Goal: Contribute content

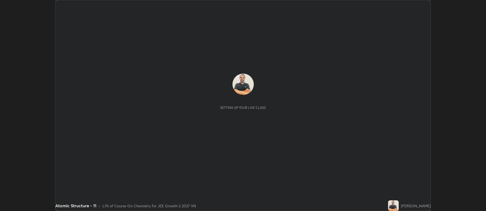
scroll to position [211, 486]
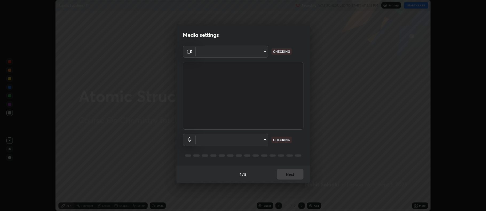
type input "516aff405987d273e063f32cb7a884c6bfcf45826045b825bb1863d7a4804d13"
type input "default"
click at [291, 174] on div "1 / 5 Next" at bounding box center [244, 174] width 134 height 17
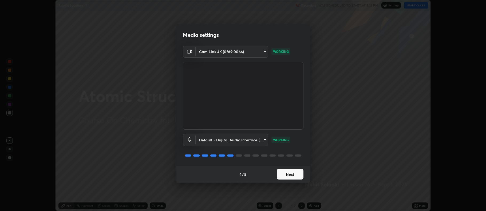
click at [295, 175] on button "Next" at bounding box center [290, 174] width 27 height 11
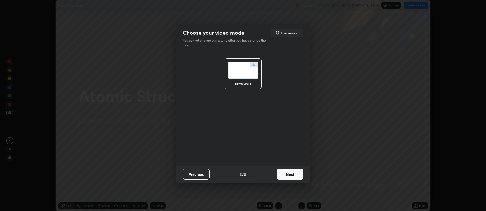
click at [292, 177] on button "Next" at bounding box center [290, 174] width 27 height 11
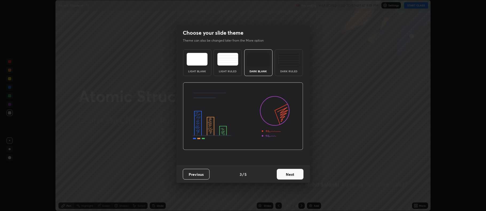
click at [291, 64] on img at bounding box center [289, 59] width 21 height 13
click at [287, 173] on button "Next" at bounding box center [290, 174] width 27 height 11
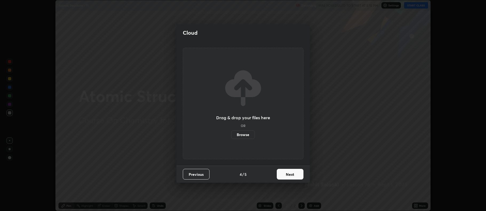
click at [247, 135] on label "Browse" at bounding box center [243, 135] width 24 height 9
click at [231, 135] on input "Browse" at bounding box center [231, 135] width 0 height 9
click at [203, 172] on button "Previous" at bounding box center [196, 174] width 27 height 11
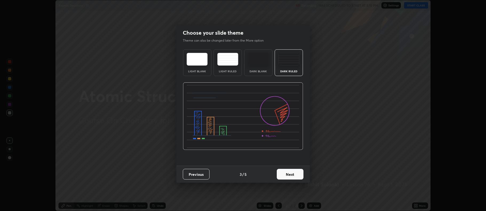
click at [295, 63] on img at bounding box center [289, 59] width 21 height 13
click at [289, 176] on button "Next" at bounding box center [290, 174] width 27 height 11
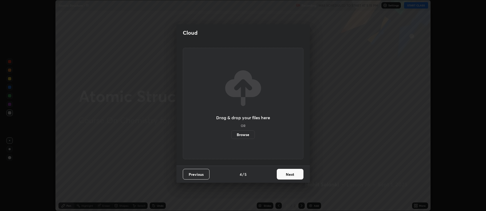
click at [289, 175] on button "Next" at bounding box center [290, 174] width 27 height 11
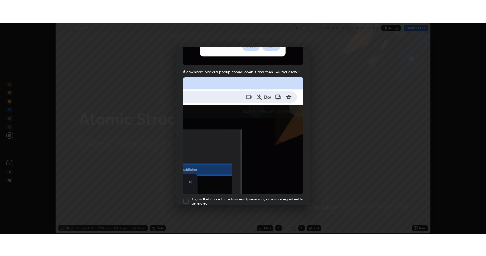
scroll to position [108, 0]
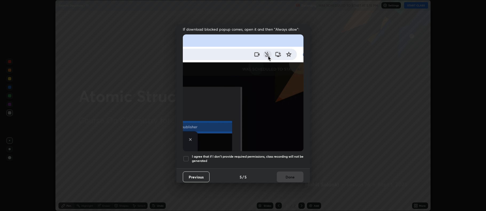
click at [185, 156] on div at bounding box center [186, 159] width 6 height 6
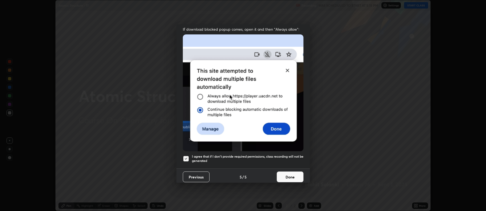
click at [277, 172] on button "Done" at bounding box center [290, 177] width 27 height 11
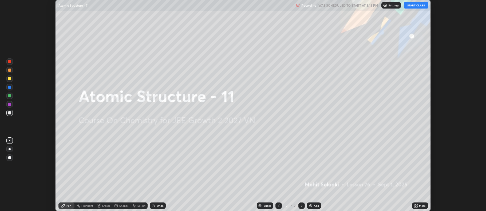
click at [312, 204] on img at bounding box center [311, 206] width 4 height 4
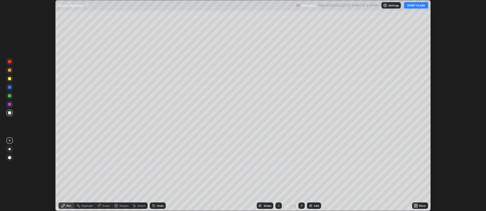
click at [417, 207] on icon at bounding box center [417, 206] width 1 height 1
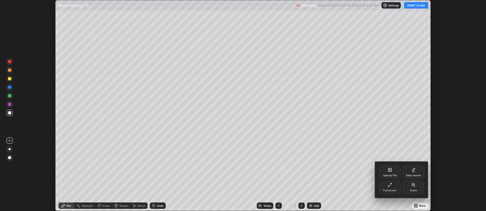
click at [392, 172] on icon at bounding box center [390, 170] width 3 height 3
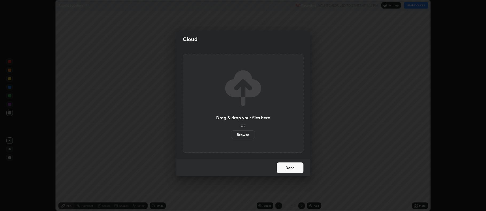
click at [244, 135] on label "Browse" at bounding box center [243, 135] width 24 height 9
click at [231, 135] on input "Browse" at bounding box center [231, 135] width 0 height 9
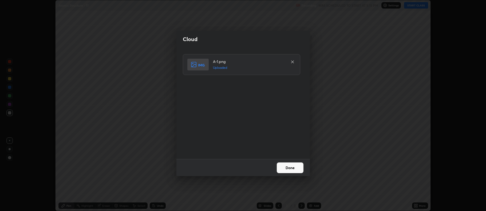
click at [286, 168] on button "Done" at bounding box center [290, 168] width 27 height 11
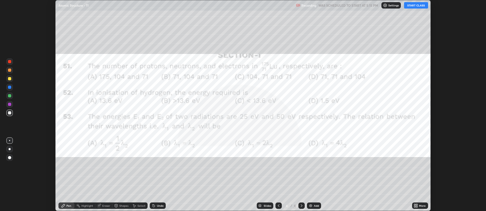
click at [415, 205] on icon at bounding box center [415, 204] width 1 height 1
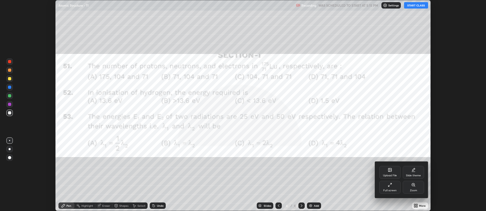
click at [393, 189] on div "Full screen" at bounding box center [390, 187] width 21 height 13
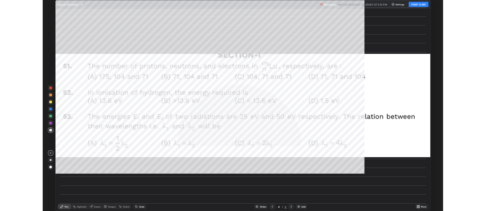
scroll to position [256, 486]
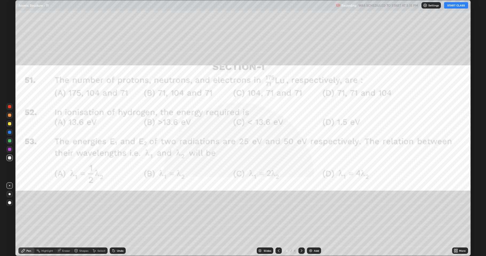
click at [279, 211] on icon at bounding box center [279, 251] width 4 height 4
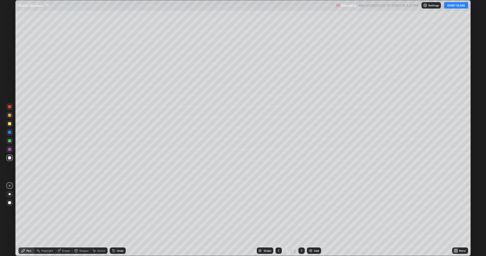
click at [302, 211] on icon at bounding box center [302, 251] width 4 height 4
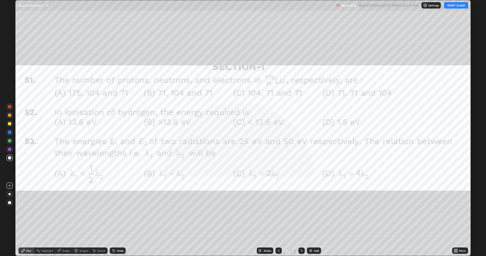
click at [278, 211] on icon at bounding box center [279, 251] width 4 height 4
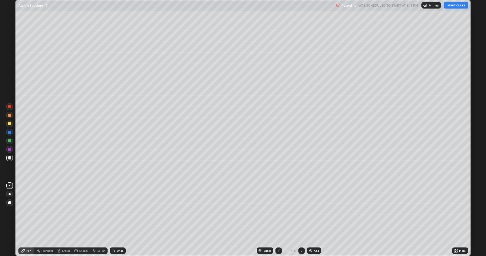
click at [279, 211] on icon at bounding box center [279, 251] width 4 height 4
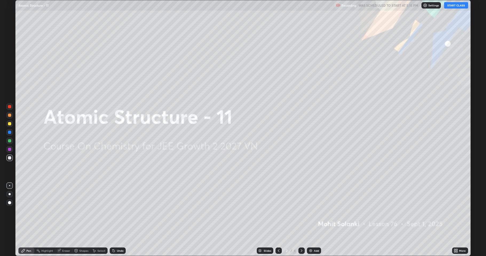
click at [301, 211] on icon at bounding box center [302, 251] width 4 height 4
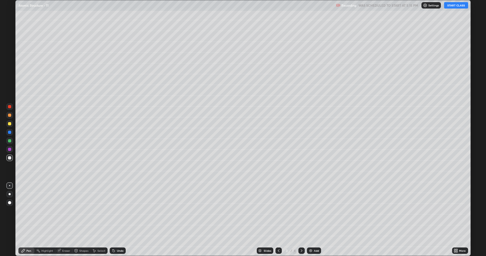
click at [457, 211] on icon at bounding box center [457, 250] width 1 height 1
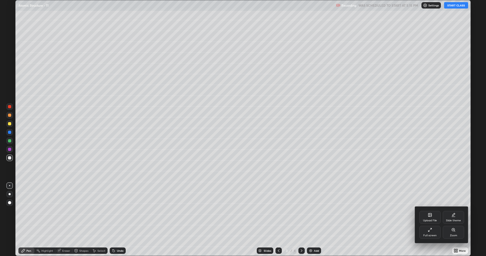
click at [34, 24] on div at bounding box center [243, 128] width 486 height 256
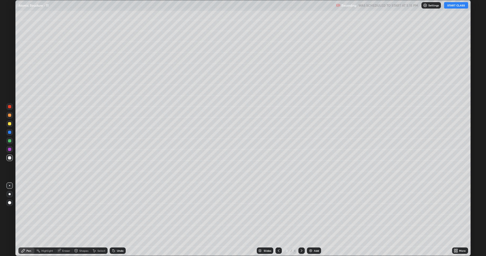
click at [456, 211] on icon at bounding box center [455, 251] width 1 height 1
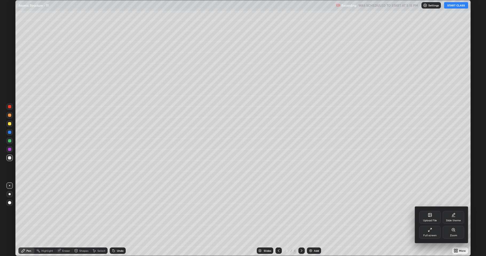
click at [431, 211] on div "Upload File" at bounding box center [430, 221] width 14 height 3
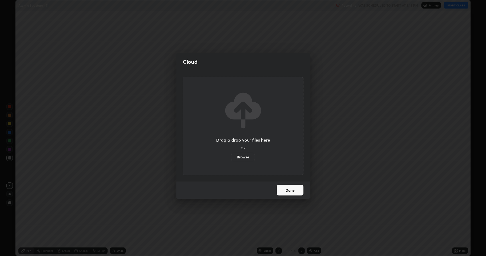
click at [245, 157] on label "Browse" at bounding box center [243, 157] width 24 height 9
click at [231, 157] on input "Browse" at bounding box center [231, 157] width 0 height 9
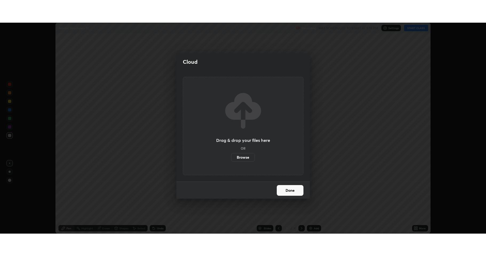
scroll to position [26504, 26228]
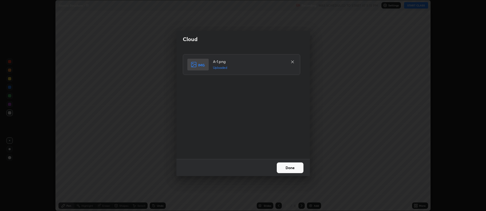
click at [284, 166] on button "Done" at bounding box center [290, 168] width 27 height 11
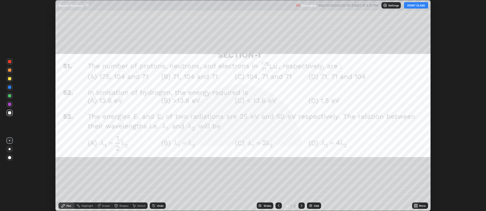
click at [301, 206] on icon at bounding box center [302, 206] width 4 height 4
click at [300, 204] on div at bounding box center [302, 206] width 6 height 6
click at [310, 206] on img at bounding box center [311, 206] width 4 height 4
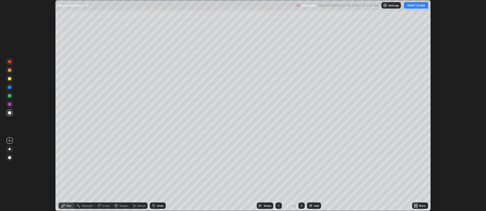
click at [416, 207] on icon at bounding box center [415, 206] width 1 height 1
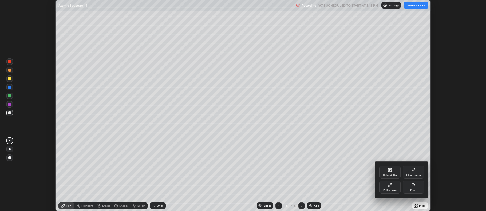
click at [388, 172] on div "Upload File" at bounding box center [390, 172] width 21 height 13
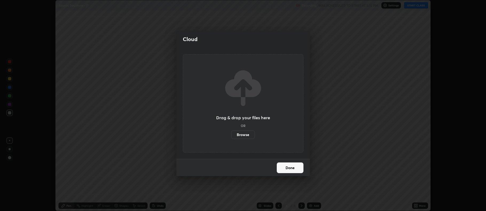
click at [242, 133] on label "Browse" at bounding box center [243, 135] width 24 height 9
click at [231, 133] on input "Browse" at bounding box center [231, 135] width 0 height 9
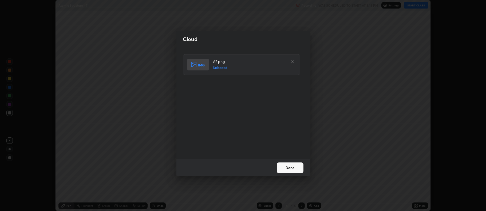
click at [289, 167] on button "Done" at bounding box center [290, 168] width 27 height 11
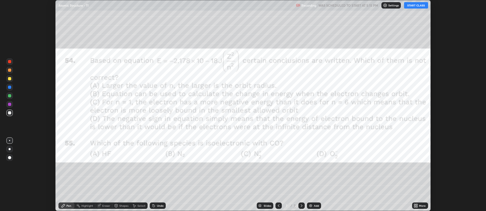
click at [310, 207] on img at bounding box center [311, 206] width 4 height 4
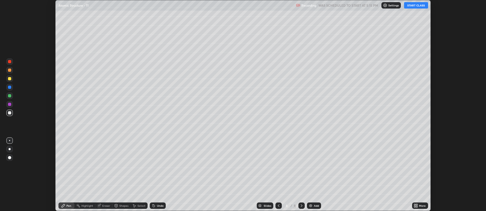
click at [417, 207] on icon at bounding box center [417, 206] width 1 height 1
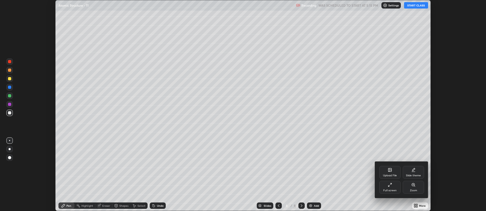
click at [395, 176] on div "Upload File" at bounding box center [390, 175] width 14 height 3
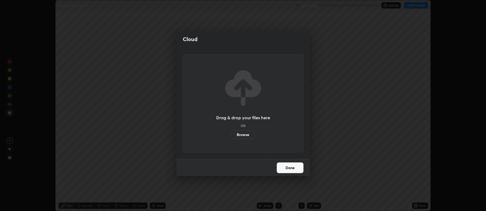
click at [246, 136] on label "Browse" at bounding box center [243, 135] width 24 height 9
click at [231, 136] on input "Browse" at bounding box center [231, 135] width 0 height 9
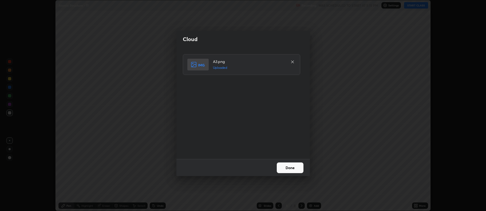
click at [289, 168] on button "Done" at bounding box center [290, 168] width 27 height 11
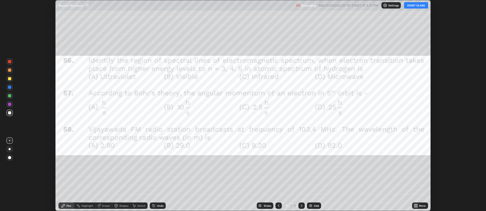
click at [311, 205] on img at bounding box center [311, 206] width 4 height 4
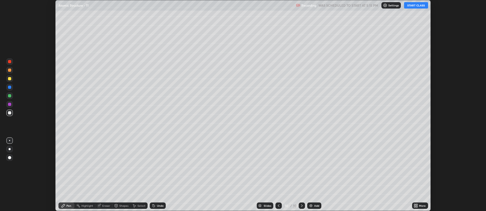
click at [416, 205] on icon at bounding box center [416, 206] width 4 height 4
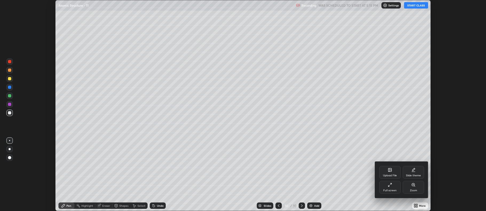
click at [387, 172] on div "Upload File" at bounding box center [390, 172] width 21 height 13
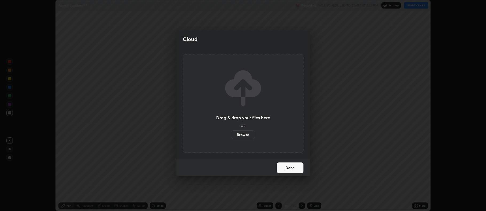
click at [246, 135] on label "Browse" at bounding box center [243, 135] width 24 height 9
click at [231, 135] on input "Browse" at bounding box center [231, 135] width 0 height 9
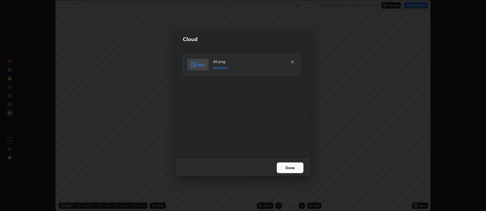
click at [291, 169] on button "Done" at bounding box center [290, 168] width 27 height 11
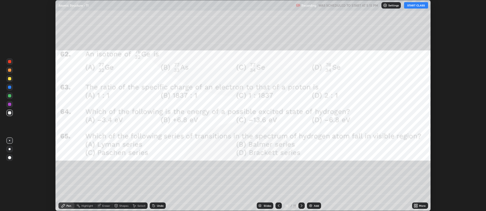
click at [311, 205] on img at bounding box center [311, 206] width 4 height 4
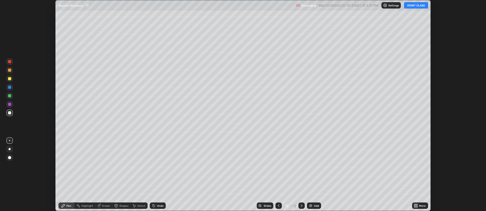
click at [416, 205] on icon at bounding box center [415, 204] width 1 height 1
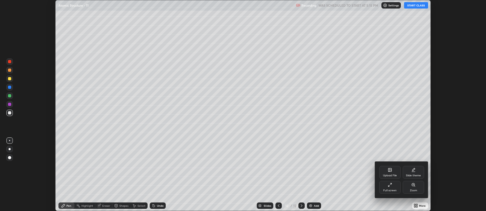
click at [391, 176] on div "Upload File" at bounding box center [390, 175] width 14 height 3
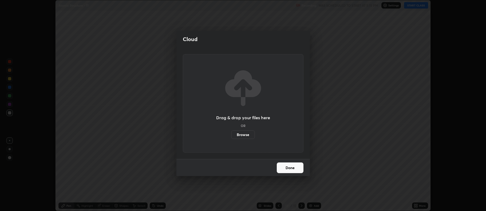
click at [246, 134] on label "Browse" at bounding box center [243, 135] width 24 height 9
click at [231, 134] on input "Browse" at bounding box center [231, 135] width 0 height 9
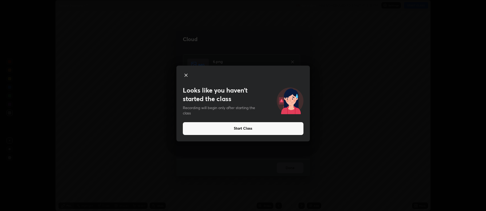
click at [250, 126] on button "Start Class" at bounding box center [243, 128] width 121 height 13
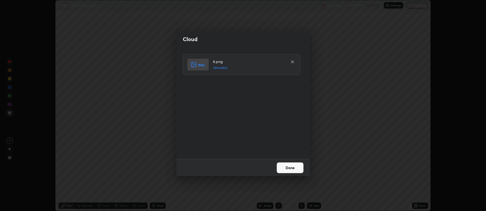
click at [243, 126] on div "6.png Uploaded" at bounding box center [244, 103] width 122 height 99
click at [289, 168] on button "Done" at bounding box center [290, 168] width 27 height 11
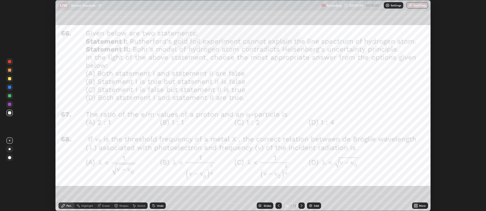
click at [311, 205] on img at bounding box center [311, 206] width 4 height 4
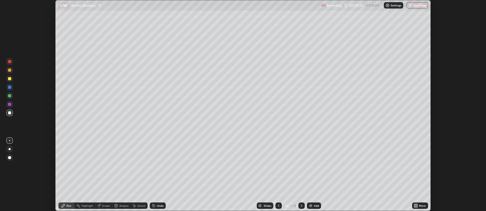
click at [415, 205] on icon at bounding box center [415, 204] width 1 height 1
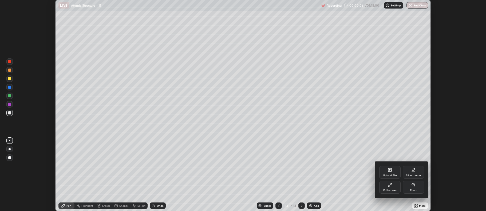
click at [388, 170] on div "Upload File" at bounding box center [390, 172] width 21 height 13
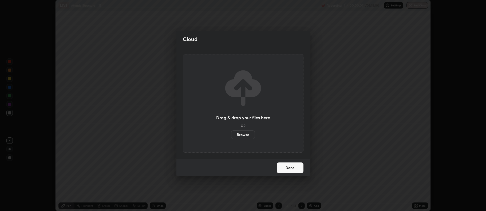
click at [244, 134] on label "Browse" at bounding box center [243, 135] width 24 height 9
click at [231, 134] on input "Browse" at bounding box center [231, 135] width 0 height 9
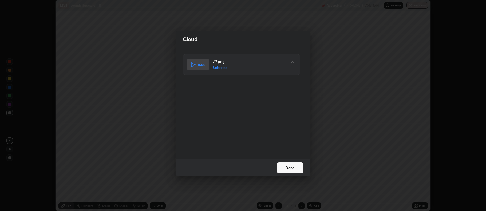
click at [294, 165] on button "Done" at bounding box center [290, 168] width 27 height 11
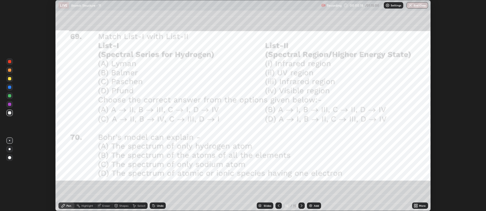
click at [417, 204] on icon at bounding box center [417, 204] width 1 height 1
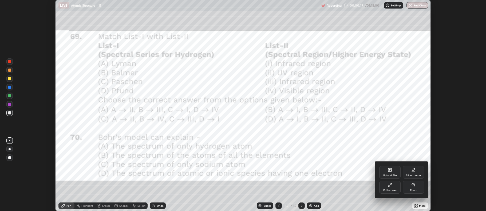
click at [310, 207] on div at bounding box center [243, 105] width 486 height 211
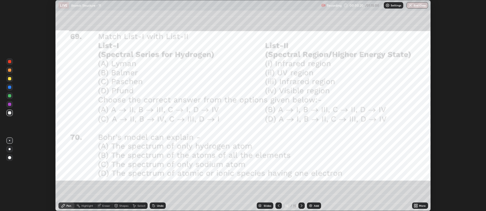
click at [312, 206] on img at bounding box center [311, 206] width 4 height 4
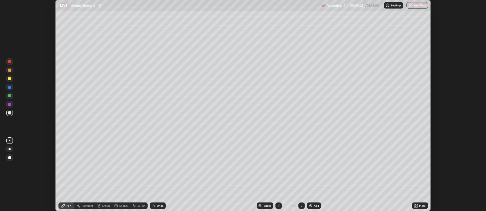
click at [416, 207] on icon at bounding box center [415, 206] width 1 height 1
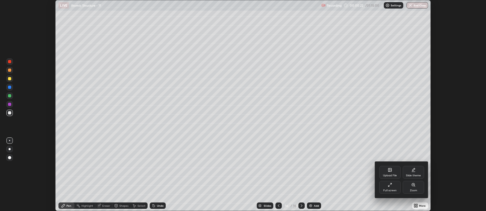
click at [391, 174] on div "Upload File" at bounding box center [390, 172] width 21 height 13
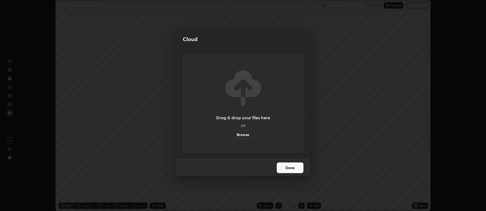
click at [247, 134] on label "Browse" at bounding box center [243, 135] width 24 height 9
click at [231, 134] on input "Browse" at bounding box center [231, 135] width 0 height 9
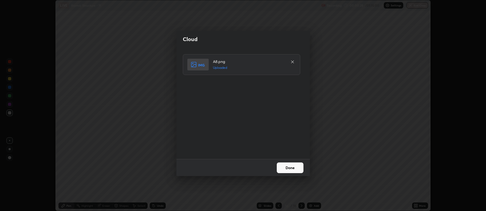
click at [289, 169] on button "Done" at bounding box center [290, 168] width 27 height 11
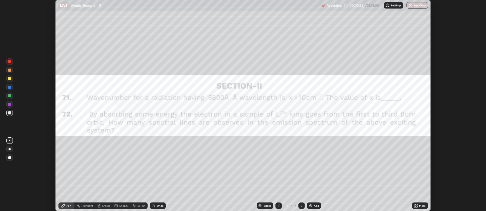
click at [312, 205] on img at bounding box center [311, 206] width 4 height 4
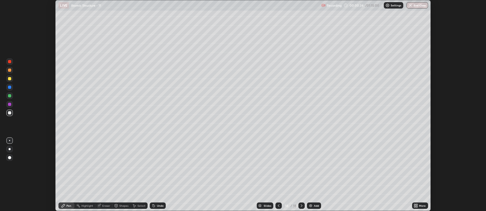
click at [417, 205] on icon at bounding box center [417, 204] width 1 height 1
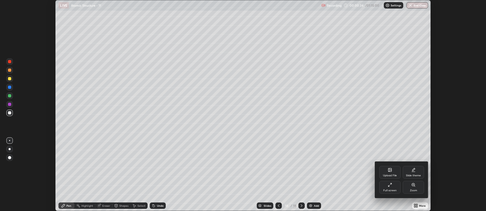
click at [390, 173] on div "Upload File" at bounding box center [390, 172] width 21 height 13
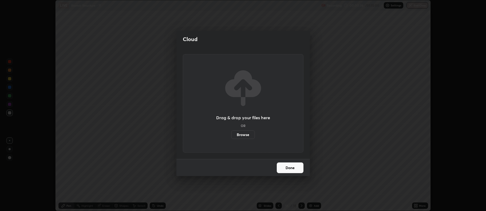
click at [244, 137] on label "Browse" at bounding box center [243, 135] width 24 height 9
click at [231, 137] on input "Browse" at bounding box center [231, 135] width 0 height 9
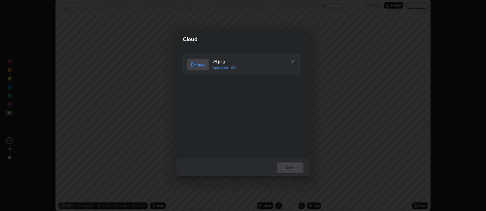
click at [287, 167] on div "Done" at bounding box center [244, 167] width 134 height 17
click at [293, 169] on button "Done" at bounding box center [290, 168] width 27 height 11
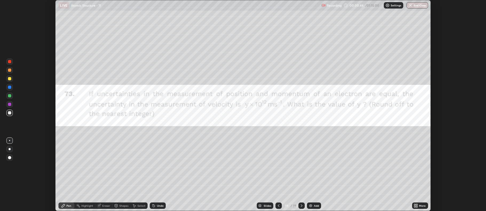
click at [415, 205] on icon at bounding box center [415, 204] width 1 height 1
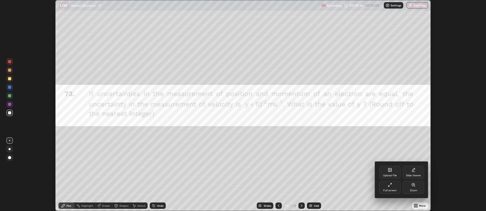
click at [302, 205] on div at bounding box center [243, 105] width 486 height 211
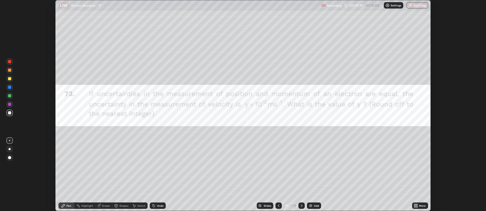
click at [304, 204] on div at bounding box center [302, 206] width 6 height 6
click at [309, 204] on img at bounding box center [311, 206] width 4 height 4
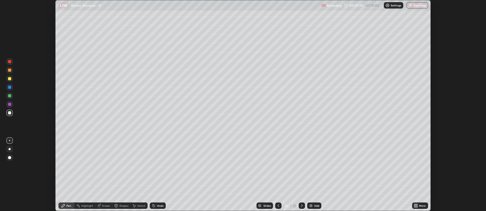
click at [415, 205] on icon at bounding box center [415, 204] width 1 height 1
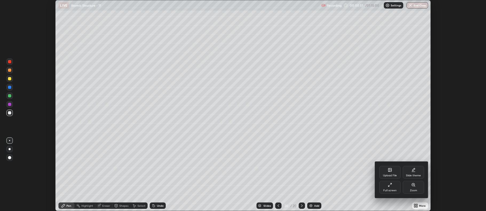
click at [390, 174] on div "Upload File" at bounding box center [390, 172] width 21 height 13
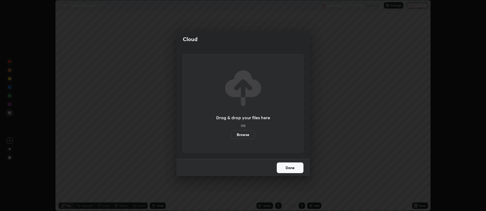
click at [242, 133] on label "Browse" at bounding box center [243, 135] width 24 height 9
click at [231, 133] on input "Browse" at bounding box center [231, 135] width 0 height 9
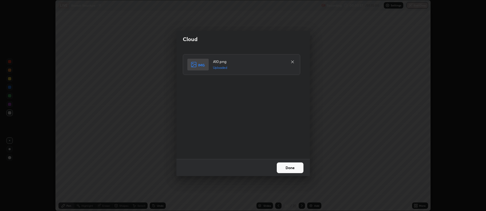
click at [293, 168] on button "Done" at bounding box center [290, 168] width 27 height 11
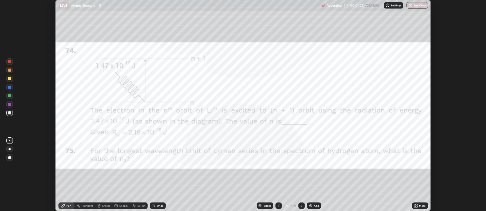
click at [278, 206] on icon at bounding box center [279, 206] width 4 height 4
click at [278, 205] on icon at bounding box center [279, 206] width 2 height 3
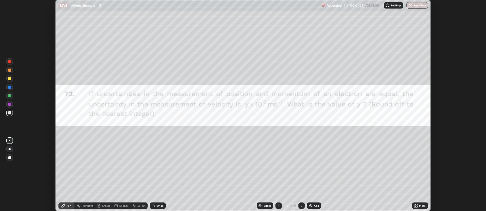
click at [278, 206] on icon at bounding box center [279, 206] width 4 height 4
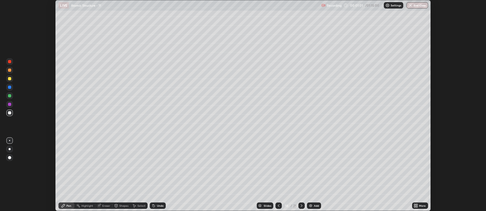
click at [278, 206] on icon at bounding box center [279, 206] width 4 height 4
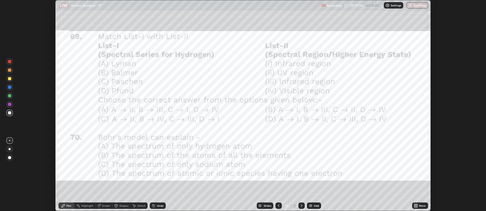
click at [279, 207] on icon at bounding box center [279, 206] width 2 height 3
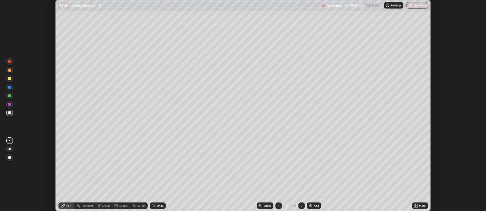
click at [278, 207] on icon at bounding box center [279, 206] width 4 height 4
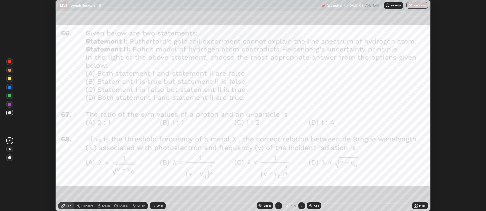
click at [279, 207] on icon at bounding box center [279, 206] width 2 height 3
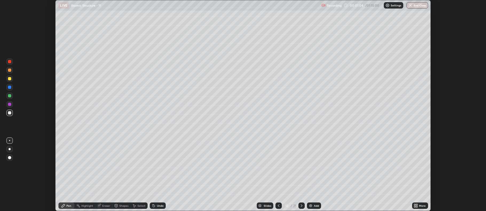
click at [278, 206] on icon at bounding box center [279, 206] width 4 height 4
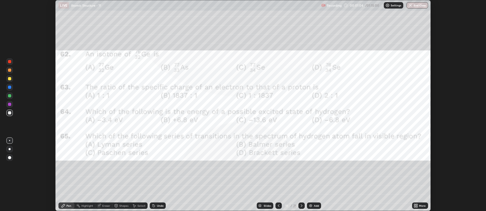
click at [278, 206] on icon at bounding box center [279, 206] width 4 height 4
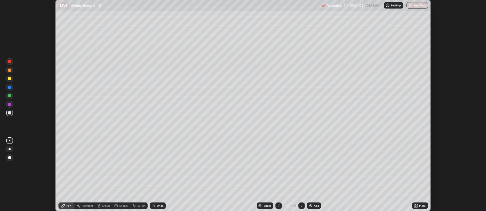
click at [278, 206] on icon at bounding box center [279, 206] width 4 height 4
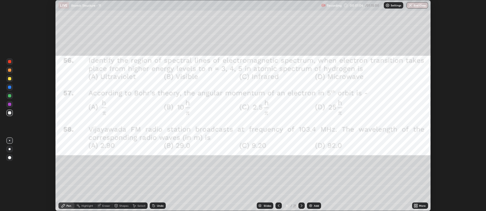
click at [278, 205] on icon at bounding box center [279, 206] width 4 height 4
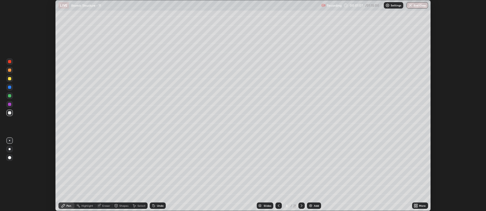
click at [279, 206] on icon at bounding box center [279, 206] width 4 height 4
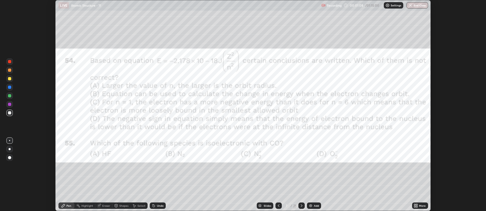
click at [278, 206] on icon at bounding box center [279, 206] width 4 height 4
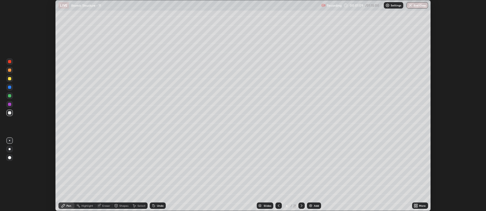
click at [277, 204] on icon at bounding box center [279, 206] width 4 height 4
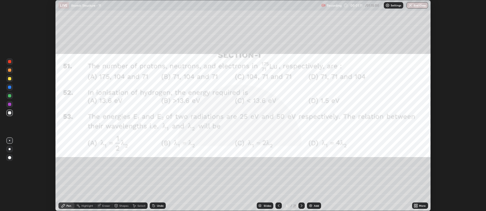
click at [278, 203] on div at bounding box center [279, 206] width 6 height 6
click at [279, 207] on icon at bounding box center [279, 206] width 4 height 4
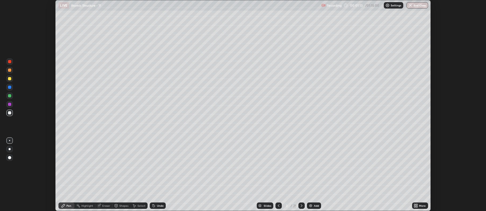
click at [281, 206] on div at bounding box center [279, 206] width 6 height 6
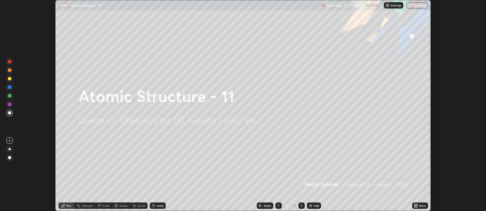
click at [302, 206] on icon at bounding box center [302, 206] width 4 height 4
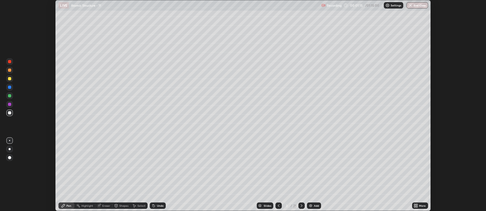
click at [301, 206] on icon at bounding box center [302, 206] width 4 height 4
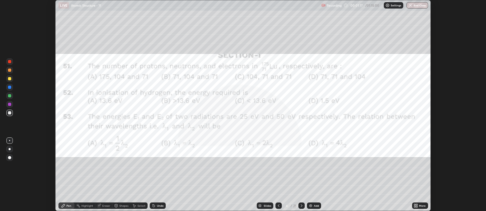
click at [418, 206] on icon at bounding box center [416, 206] width 4 height 4
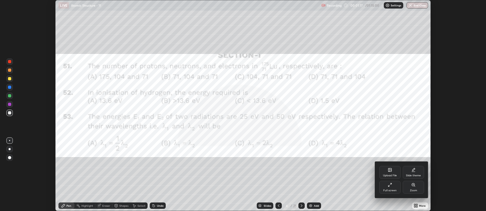
click at [394, 187] on div "Full screen" at bounding box center [390, 187] width 21 height 13
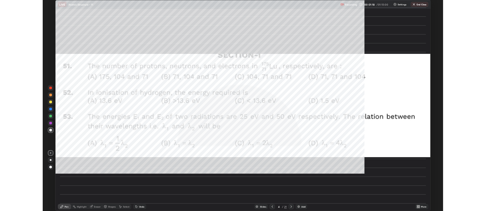
scroll to position [256, 486]
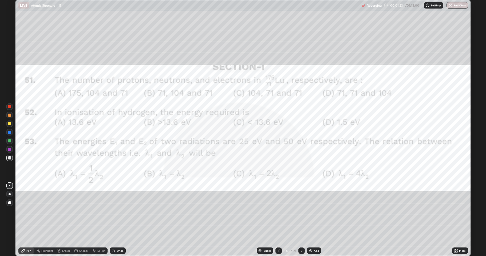
click at [9, 151] on div at bounding box center [9, 149] width 6 height 6
click at [10, 150] on div at bounding box center [9, 149] width 3 height 3
click at [9, 134] on div at bounding box center [9, 132] width 3 height 3
click at [10, 150] on div at bounding box center [9, 149] width 3 height 3
click at [301, 211] on icon at bounding box center [302, 251] width 4 height 4
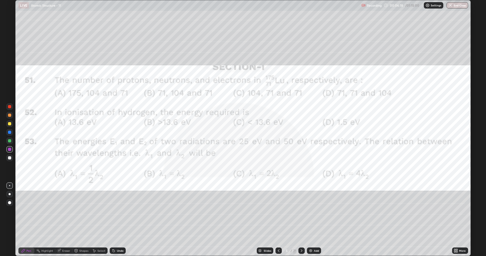
click at [302, 211] on icon at bounding box center [302, 251] width 4 height 4
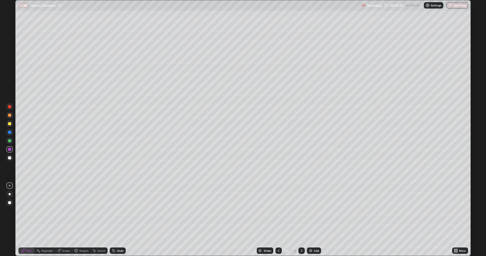
click at [303, 211] on icon at bounding box center [302, 251] width 4 height 4
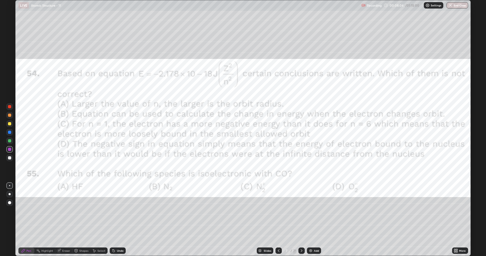
click at [10, 133] on div at bounding box center [9, 132] width 3 height 3
click at [300, 211] on icon at bounding box center [302, 251] width 4 height 4
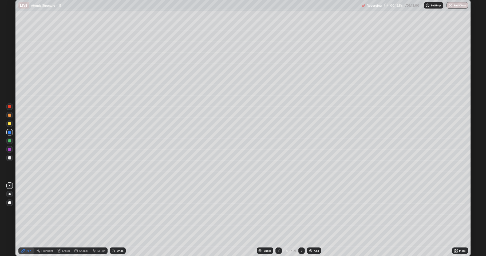
click at [300, 211] on icon at bounding box center [302, 251] width 4 height 4
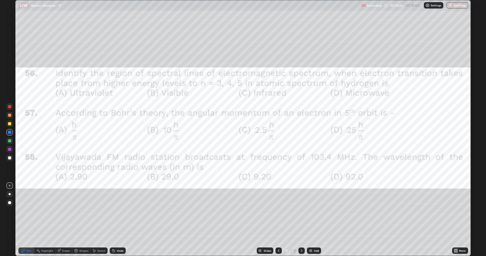
click at [10, 149] on div at bounding box center [9, 149] width 3 height 3
click at [80, 211] on div "Shapes" at bounding box center [83, 251] width 9 height 3
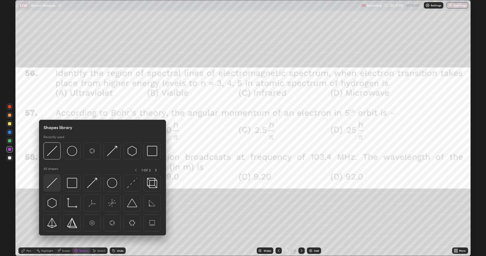
click at [54, 186] on img at bounding box center [52, 183] width 10 height 10
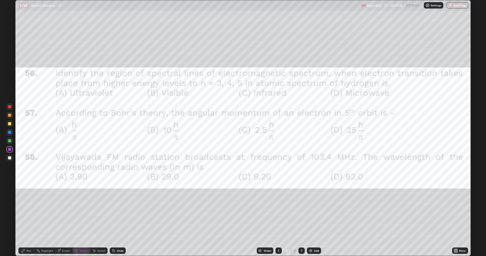
click at [9, 125] on div at bounding box center [9, 123] width 3 height 3
click at [118, 211] on div "Undo" at bounding box center [120, 251] width 7 height 3
click at [28, 211] on div "Pen" at bounding box center [28, 251] width 5 height 3
click at [8, 141] on div at bounding box center [9, 140] width 3 height 3
click at [8, 126] on div at bounding box center [9, 124] width 6 height 6
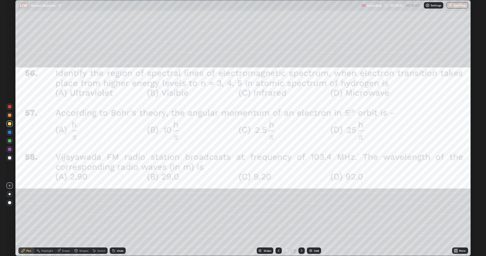
click at [10, 150] on div at bounding box center [9, 149] width 3 height 3
click at [8, 141] on div at bounding box center [9, 140] width 3 height 3
click at [300, 211] on icon at bounding box center [302, 251] width 4 height 4
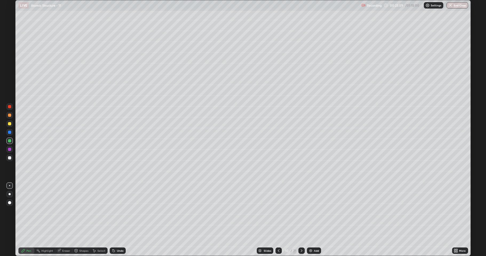
click at [302, 211] on icon at bounding box center [302, 251] width 4 height 4
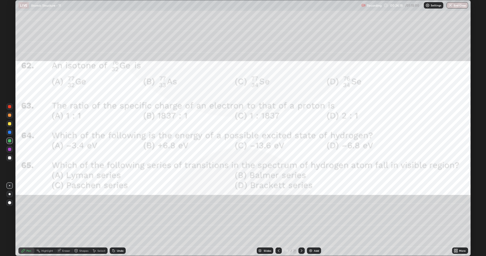
click at [279, 211] on icon at bounding box center [279, 251] width 4 height 4
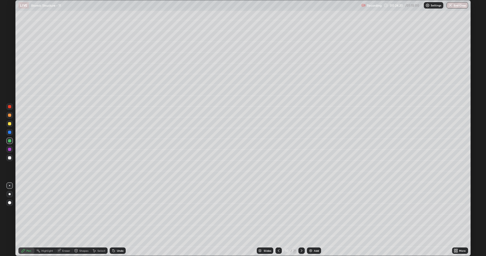
click at [456, 211] on icon at bounding box center [456, 251] width 4 height 4
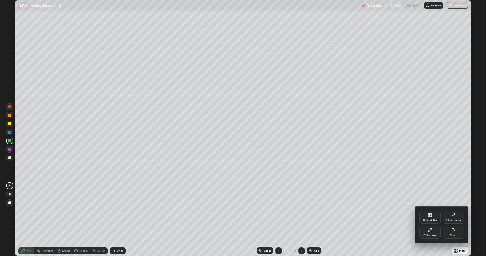
click at [430, 211] on div "Upload File" at bounding box center [430, 217] width 21 height 13
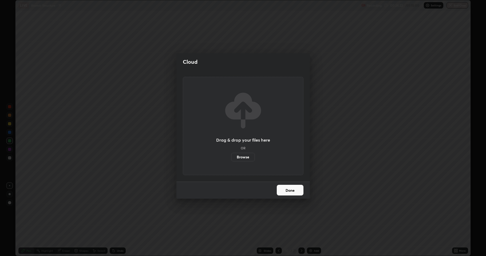
click at [246, 155] on label "Browse" at bounding box center [243, 157] width 24 height 9
click at [231, 155] on input "Browse" at bounding box center [231, 157] width 0 height 9
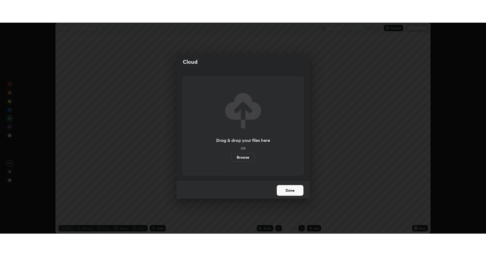
scroll to position [26504, 26228]
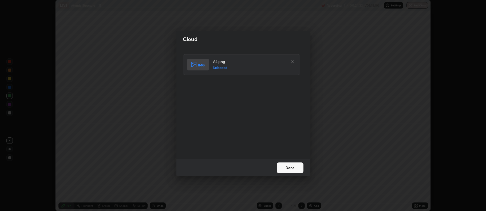
click at [284, 169] on button "Done" at bounding box center [290, 168] width 27 height 11
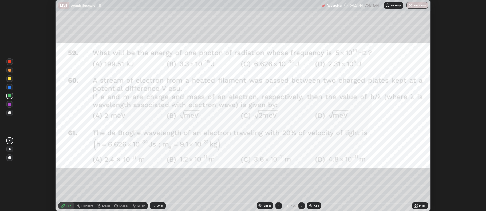
click at [415, 207] on icon at bounding box center [415, 206] width 1 height 1
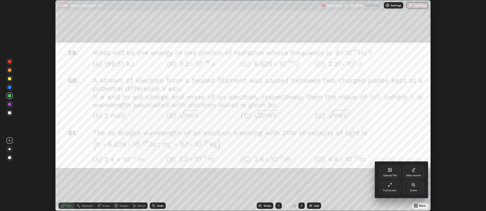
click at [392, 187] on icon at bounding box center [390, 185] width 4 height 4
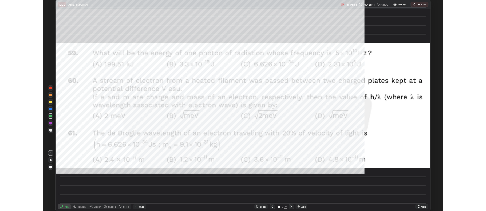
scroll to position [256, 486]
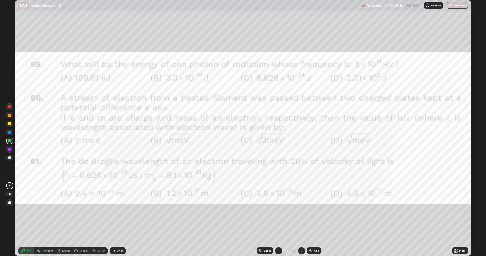
click at [10, 158] on div at bounding box center [9, 158] width 3 height 3
click at [10, 149] on div at bounding box center [9, 149] width 3 height 3
click at [9, 150] on div at bounding box center [9, 149] width 3 height 3
click at [9, 157] on div at bounding box center [9, 158] width 3 height 3
click at [10, 158] on div at bounding box center [9, 158] width 3 height 3
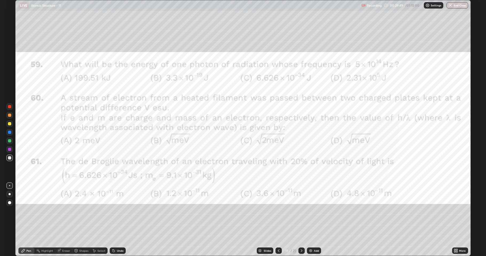
click at [11, 151] on div at bounding box center [9, 149] width 6 height 6
click at [301, 211] on icon at bounding box center [302, 251] width 4 height 4
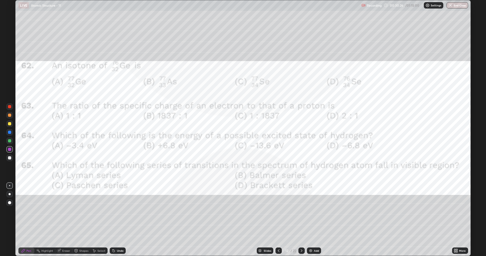
click at [10, 150] on div at bounding box center [9, 149] width 3 height 3
click at [9, 133] on div at bounding box center [9, 132] width 3 height 3
click at [10, 151] on div at bounding box center [9, 149] width 3 height 3
click at [8, 143] on div at bounding box center [9, 141] width 6 height 6
click at [10, 134] on div at bounding box center [9, 132] width 6 height 6
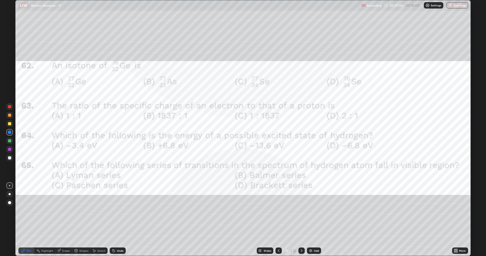
click at [301, 211] on icon at bounding box center [302, 251] width 4 height 4
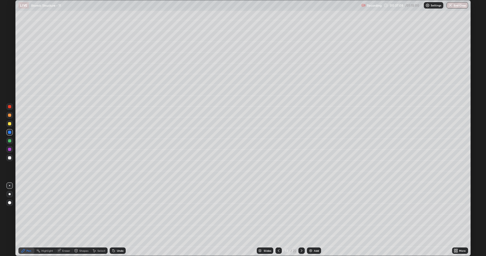
click at [301, 211] on icon at bounding box center [302, 251] width 4 height 4
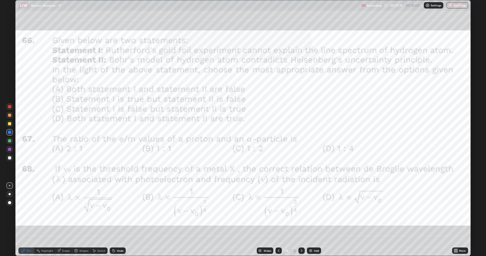
click at [10, 149] on div at bounding box center [9, 149] width 3 height 3
click at [10, 132] on div at bounding box center [9, 132] width 3 height 3
click at [10, 141] on div at bounding box center [9, 140] width 3 height 3
click at [310, 211] on img at bounding box center [311, 251] width 4 height 4
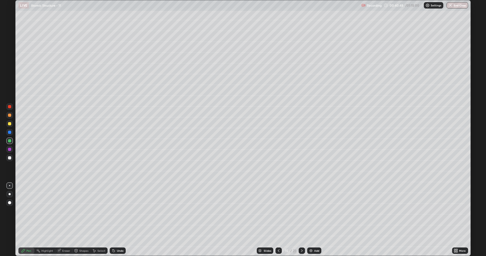
click at [10, 158] on div at bounding box center [9, 158] width 3 height 3
click at [9, 125] on div at bounding box center [9, 123] width 3 height 3
click at [11, 142] on div at bounding box center [9, 140] width 3 height 3
click at [9, 157] on div at bounding box center [9, 158] width 3 height 3
click at [9, 141] on div at bounding box center [9, 140] width 3 height 3
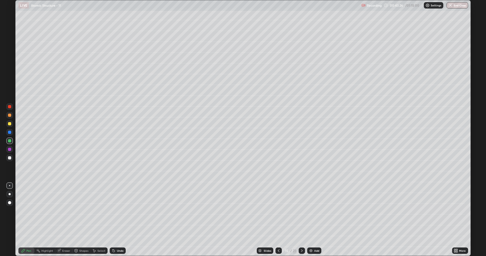
click at [302, 211] on icon at bounding box center [302, 251] width 4 height 4
click at [301, 211] on icon at bounding box center [302, 251] width 2 height 3
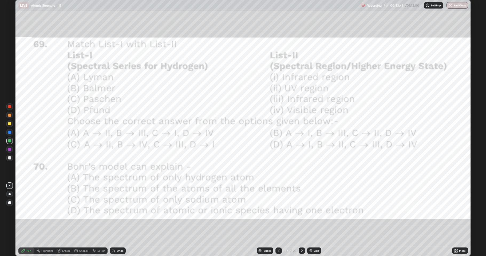
click at [10, 149] on div at bounding box center [9, 149] width 3 height 3
click at [9, 141] on div at bounding box center [9, 140] width 3 height 3
click at [301, 211] on icon at bounding box center [302, 251] width 2 height 3
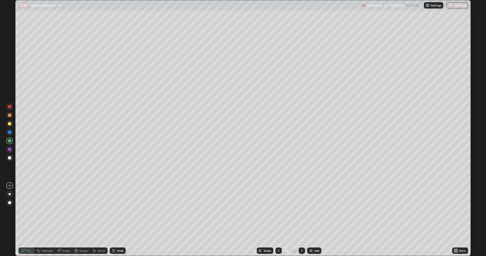
click at [301, 211] on icon at bounding box center [302, 251] width 4 height 4
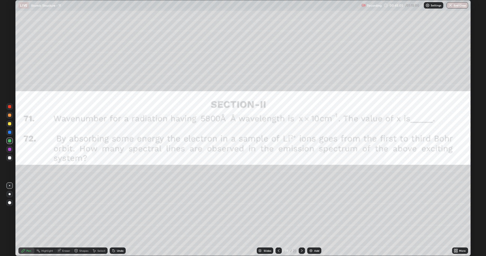
click at [10, 149] on div at bounding box center [9, 149] width 3 height 3
click at [10, 125] on div at bounding box center [9, 123] width 3 height 3
click at [9, 143] on div at bounding box center [9, 141] width 6 height 6
click at [65, 211] on div "Eraser" at bounding box center [66, 251] width 8 height 3
click at [30, 211] on div "Pen" at bounding box center [28, 251] width 5 height 3
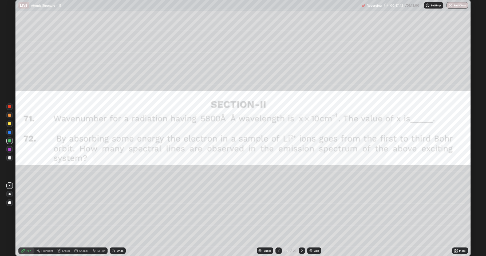
click at [10, 150] on div at bounding box center [9, 149] width 3 height 3
click at [11, 157] on div at bounding box center [9, 158] width 3 height 3
click at [9, 142] on div at bounding box center [9, 140] width 3 height 3
click at [301, 211] on icon at bounding box center [302, 251] width 2 height 3
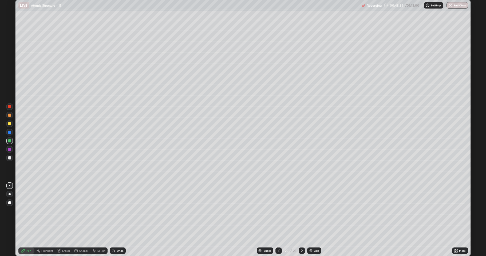
click at [302, 211] on icon at bounding box center [302, 251] width 2 height 3
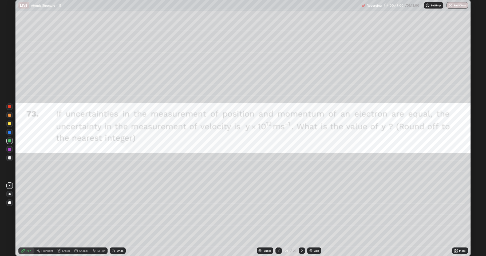
click at [10, 149] on div at bounding box center [9, 149] width 3 height 3
click at [10, 157] on div at bounding box center [9, 158] width 3 height 3
click at [10, 150] on div at bounding box center [9, 149] width 3 height 3
click at [8, 126] on div at bounding box center [9, 124] width 6 height 6
click at [9, 151] on div at bounding box center [9, 149] width 3 height 3
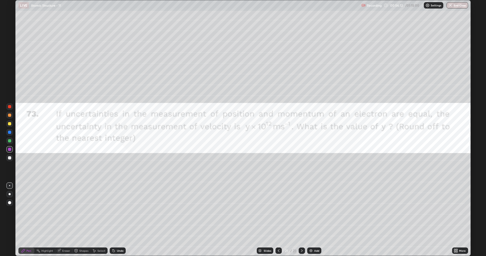
click at [8, 141] on div at bounding box center [9, 140] width 3 height 3
click at [303, 211] on icon at bounding box center [302, 251] width 4 height 4
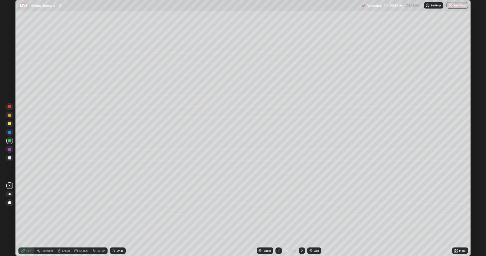
click at [303, 211] on icon at bounding box center [302, 251] width 4 height 4
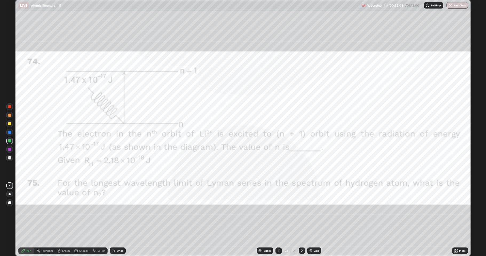
click at [10, 150] on div at bounding box center [9, 149] width 3 height 3
click at [10, 158] on div at bounding box center [9, 158] width 3 height 3
click at [10, 149] on div at bounding box center [9, 149] width 3 height 3
click at [118, 211] on div "Undo" at bounding box center [120, 251] width 7 height 3
click at [310, 211] on img at bounding box center [311, 251] width 4 height 4
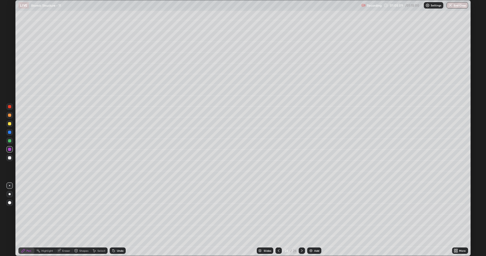
click at [10, 134] on div at bounding box center [9, 132] width 3 height 3
click at [10, 150] on div at bounding box center [9, 149] width 3 height 3
click at [116, 211] on div "Undo" at bounding box center [118, 251] width 16 height 6
click at [10, 157] on div at bounding box center [9, 158] width 3 height 3
click at [65, 211] on div "Eraser" at bounding box center [66, 251] width 8 height 3
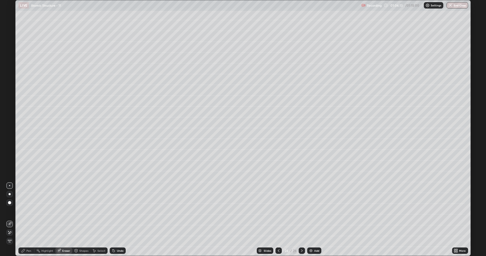
click at [28, 211] on div "Pen" at bounding box center [28, 251] width 5 height 3
click at [10, 134] on div at bounding box center [9, 132] width 3 height 3
click at [10, 142] on div at bounding box center [9, 140] width 3 height 3
click at [9, 158] on div at bounding box center [9, 158] width 3 height 3
click at [301, 211] on icon at bounding box center [302, 251] width 4 height 4
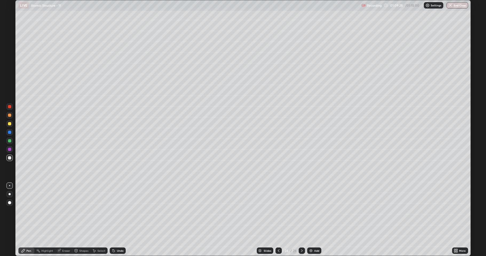
click at [314, 211] on div "Add" at bounding box center [314, 251] width 14 height 6
click at [457, 211] on icon at bounding box center [457, 251] width 1 height 1
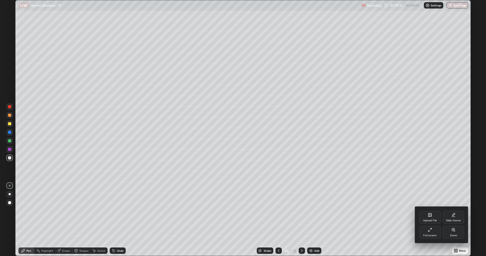
click at [431, 211] on icon at bounding box center [430, 215] width 4 height 4
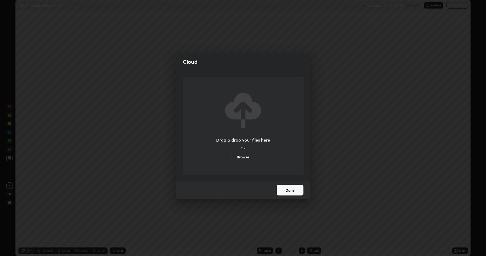
click at [242, 157] on label "Browse" at bounding box center [243, 157] width 24 height 9
click at [231, 157] on input "Browse" at bounding box center [231, 157] width 0 height 9
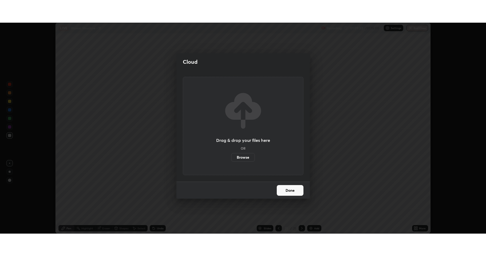
scroll to position [26504, 26228]
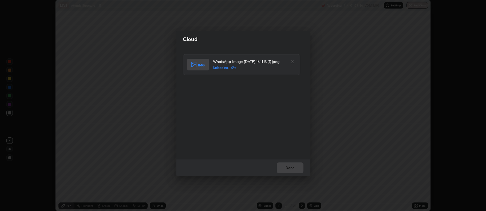
click at [290, 167] on div "Done" at bounding box center [244, 167] width 134 height 17
click at [286, 165] on button "Done" at bounding box center [290, 168] width 27 height 11
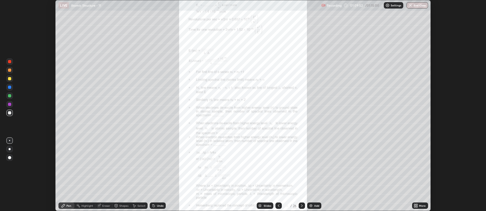
click at [278, 206] on icon at bounding box center [279, 206] width 4 height 4
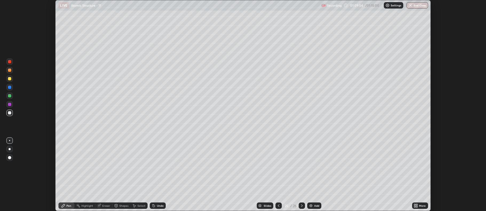
click at [413, 204] on div "More" at bounding box center [420, 206] width 16 height 6
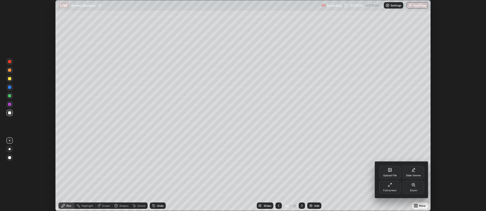
click at [390, 174] on div "Upload File" at bounding box center [390, 175] width 14 height 3
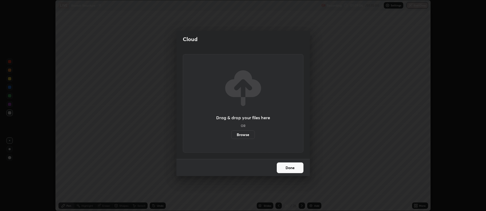
click at [242, 133] on label "Browse" at bounding box center [243, 135] width 24 height 9
click at [231, 133] on input "Browse" at bounding box center [231, 135] width 0 height 9
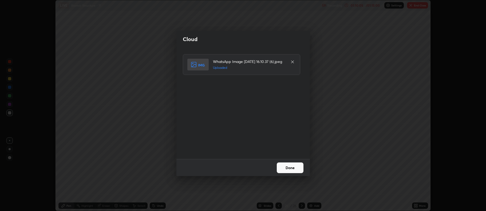
click at [289, 168] on button "Done" at bounding box center [290, 168] width 27 height 11
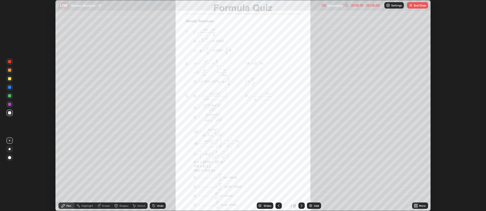
click at [416, 205] on icon at bounding box center [416, 206] width 4 height 4
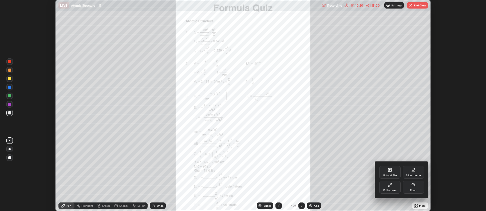
click at [393, 185] on div "Full screen" at bounding box center [390, 187] width 21 height 13
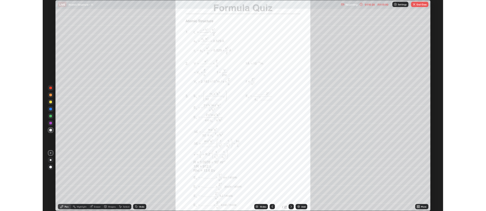
scroll to position [256, 486]
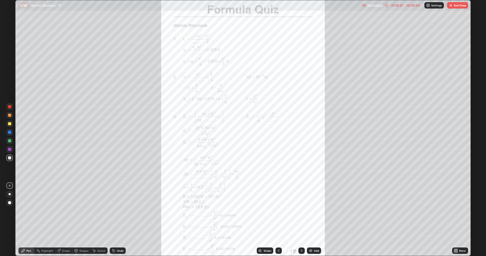
click at [455, 211] on icon at bounding box center [455, 250] width 1 height 1
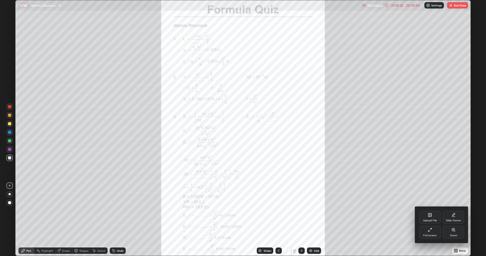
click at [451, 211] on div "Zoom" at bounding box center [453, 236] width 7 height 3
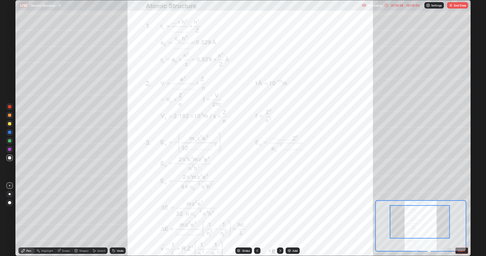
click at [280, 211] on icon at bounding box center [280, 251] width 4 height 4
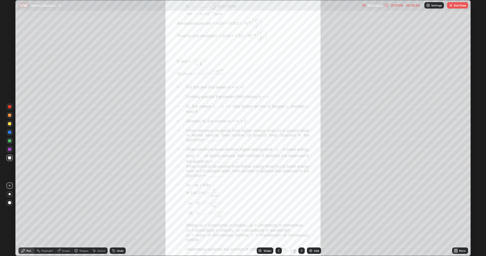
click at [279, 211] on icon at bounding box center [279, 251] width 2 height 3
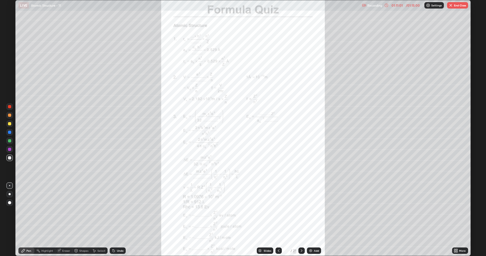
click at [299, 211] on div at bounding box center [302, 251] width 6 height 6
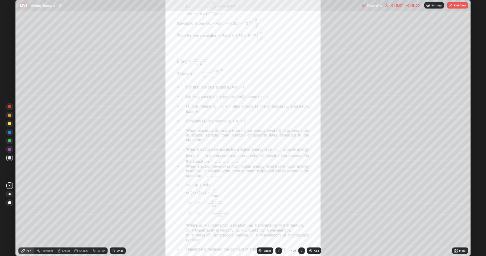
click at [454, 6] on button "End Class" at bounding box center [457, 5] width 21 height 6
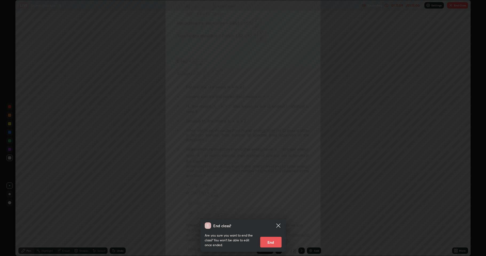
click at [275, 211] on button "End" at bounding box center [270, 242] width 21 height 11
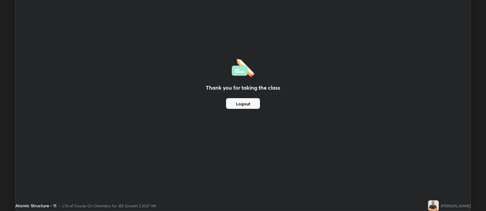
scroll to position [26504, 26228]
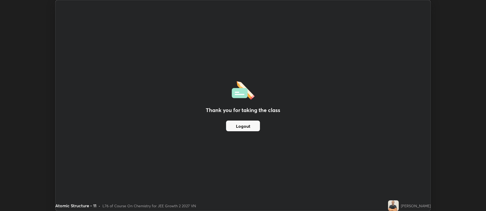
click at [229, 126] on button "Logout" at bounding box center [243, 126] width 34 height 11
click at [239, 125] on button "Logout" at bounding box center [243, 126] width 34 height 11
click at [399, 203] on img at bounding box center [393, 206] width 11 height 11
click at [373, 180] on div "Thank you for taking the class Logout" at bounding box center [243, 105] width 375 height 211
